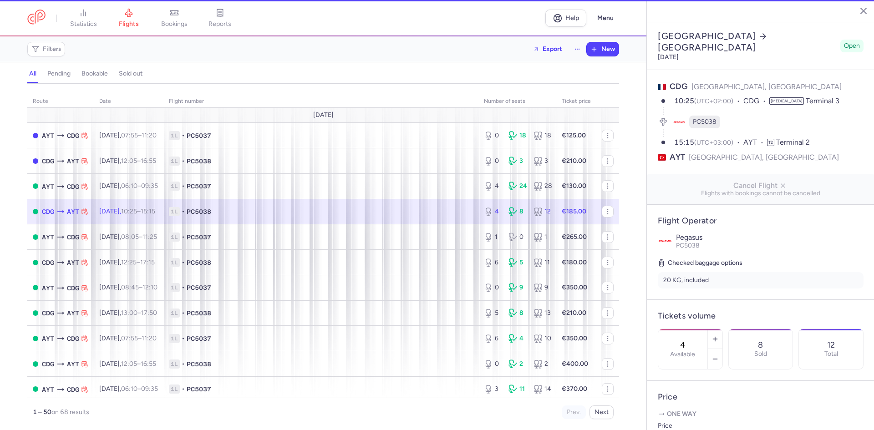
select select "hours"
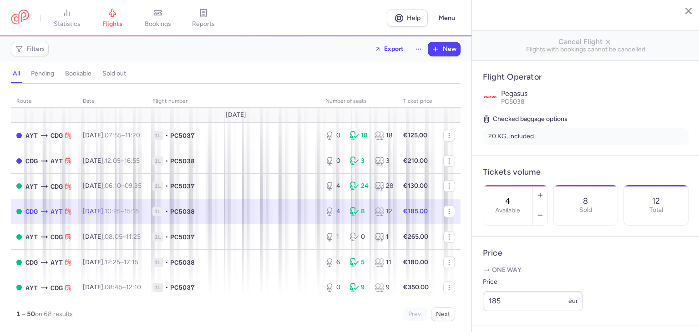
scroll to position [182, 0]
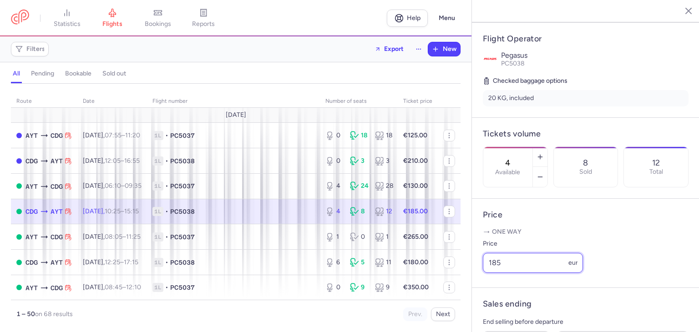
drag, startPoint x: 512, startPoint y: 281, endPoint x: 481, endPoint y: 283, distance: 31.1
click at [481, 283] on article "Price One way Price 185 eur" at bounding box center [586, 243] width 228 height 89
type input "170"
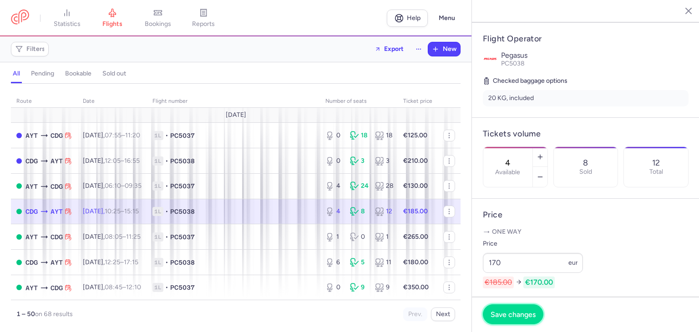
click at [527, 312] on span "Save changes" at bounding box center [513, 315] width 45 height 8
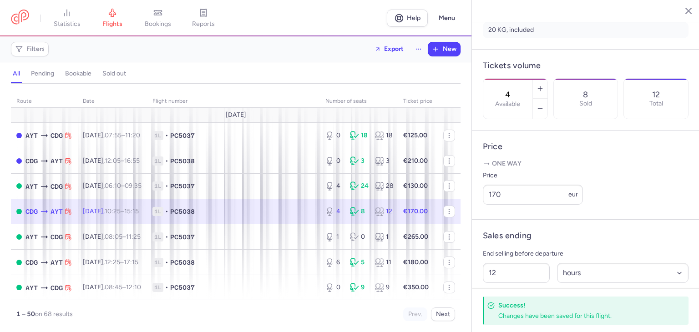
scroll to position [273, 0]
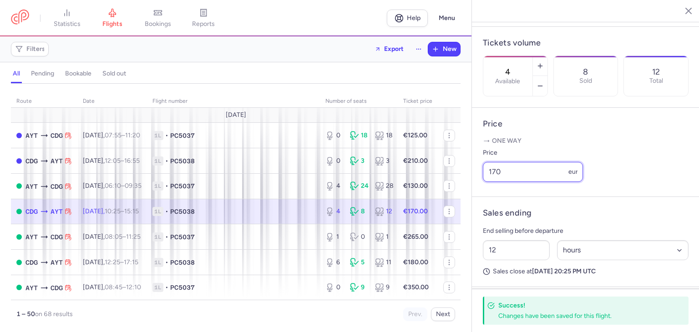
drag, startPoint x: 532, startPoint y: 185, endPoint x: 473, endPoint y: 186, distance: 59.7
click at [473, 186] on article "Price One way Price 170 eur" at bounding box center [586, 152] width 228 height 89
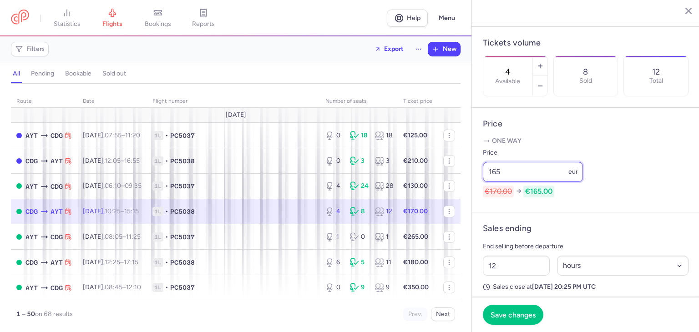
type input "165"
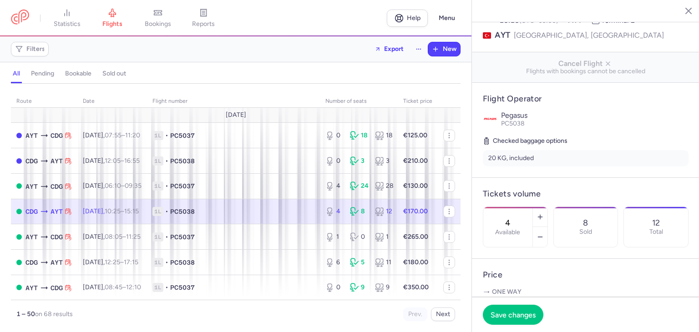
scroll to position [121, 0]
click at [679, 15] on icon "button" at bounding box center [682, 10] width 9 height 9
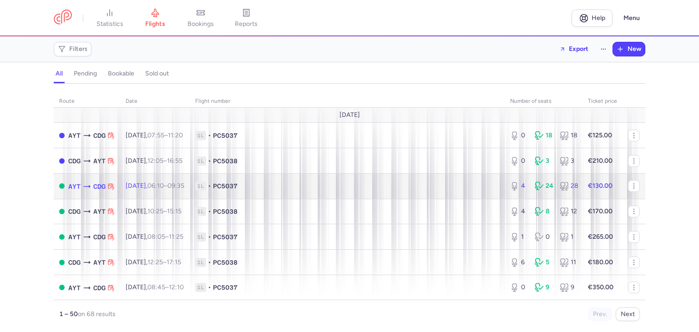
click at [274, 179] on td "1L • PC5037" at bounding box center [347, 187] width 315 height 26
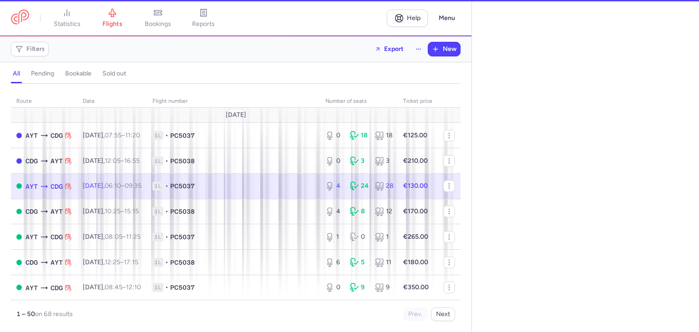
select select "hours"
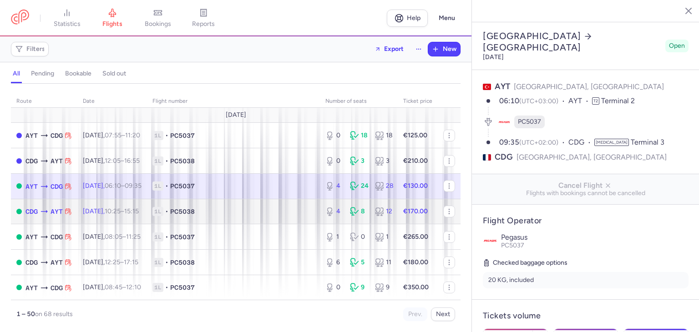
click at [239, 220] on td "1L • PC5038" at bounding box center [233, 212] width 173 height 26
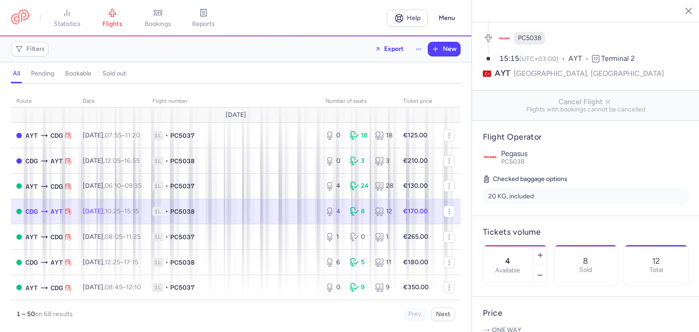
scroll to position [121, 0]
